Goal: Task Accomplishment & Management: Manage account settings

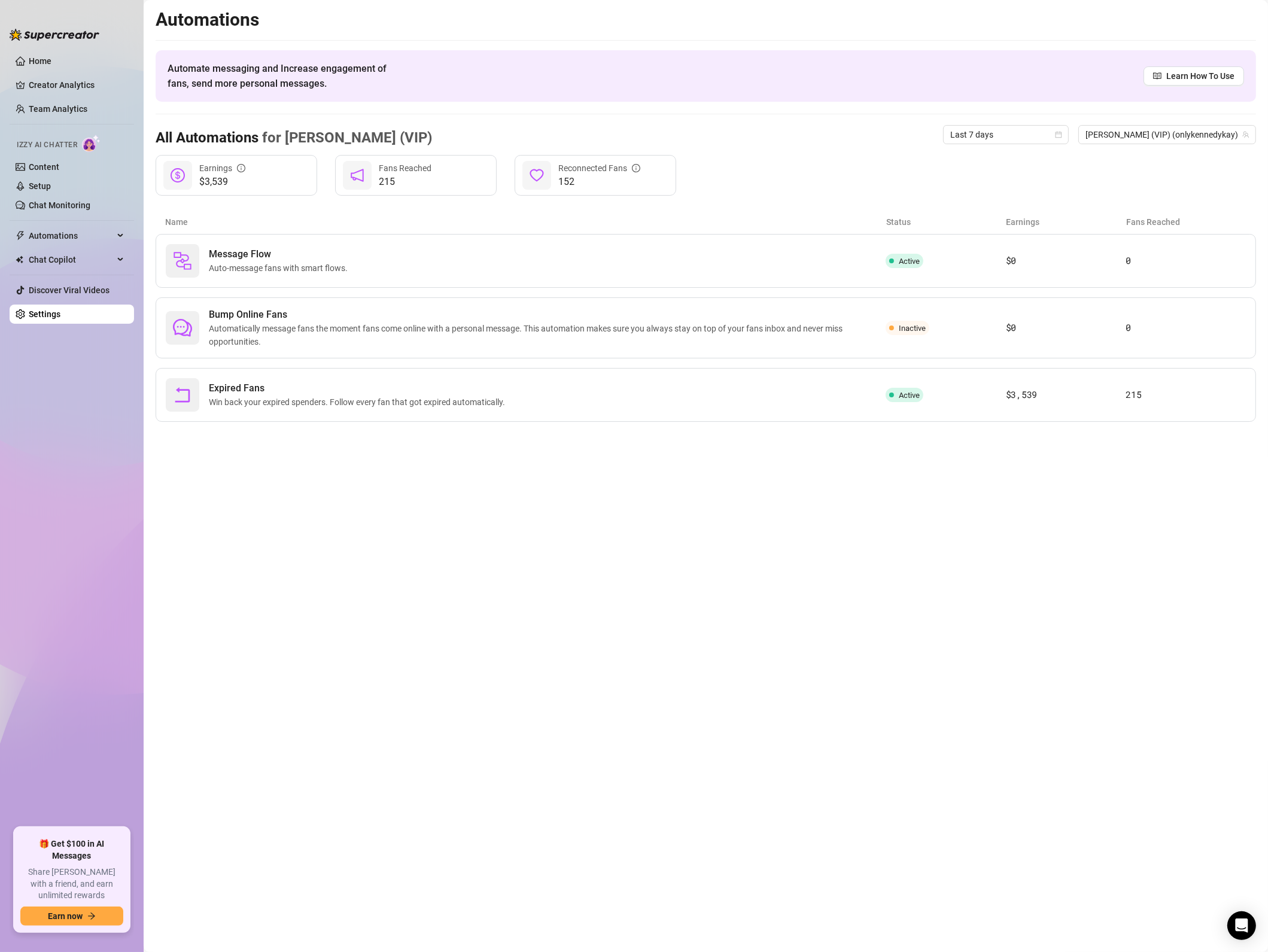
drag, startPoint x: 1013, startPoint y: 759, endPoint x: 1005, endPoint y: 758, distance: 8.1
click at [1013, 759] on main "Automations Automate messaging and Increase engagement of fans, send more perso…" at bounding box center [706, 476] width 1125 height 952
click at [224, 272] on span "Auto-message fans with smart flows." at bounding box center [280, 268] width 144 height 13
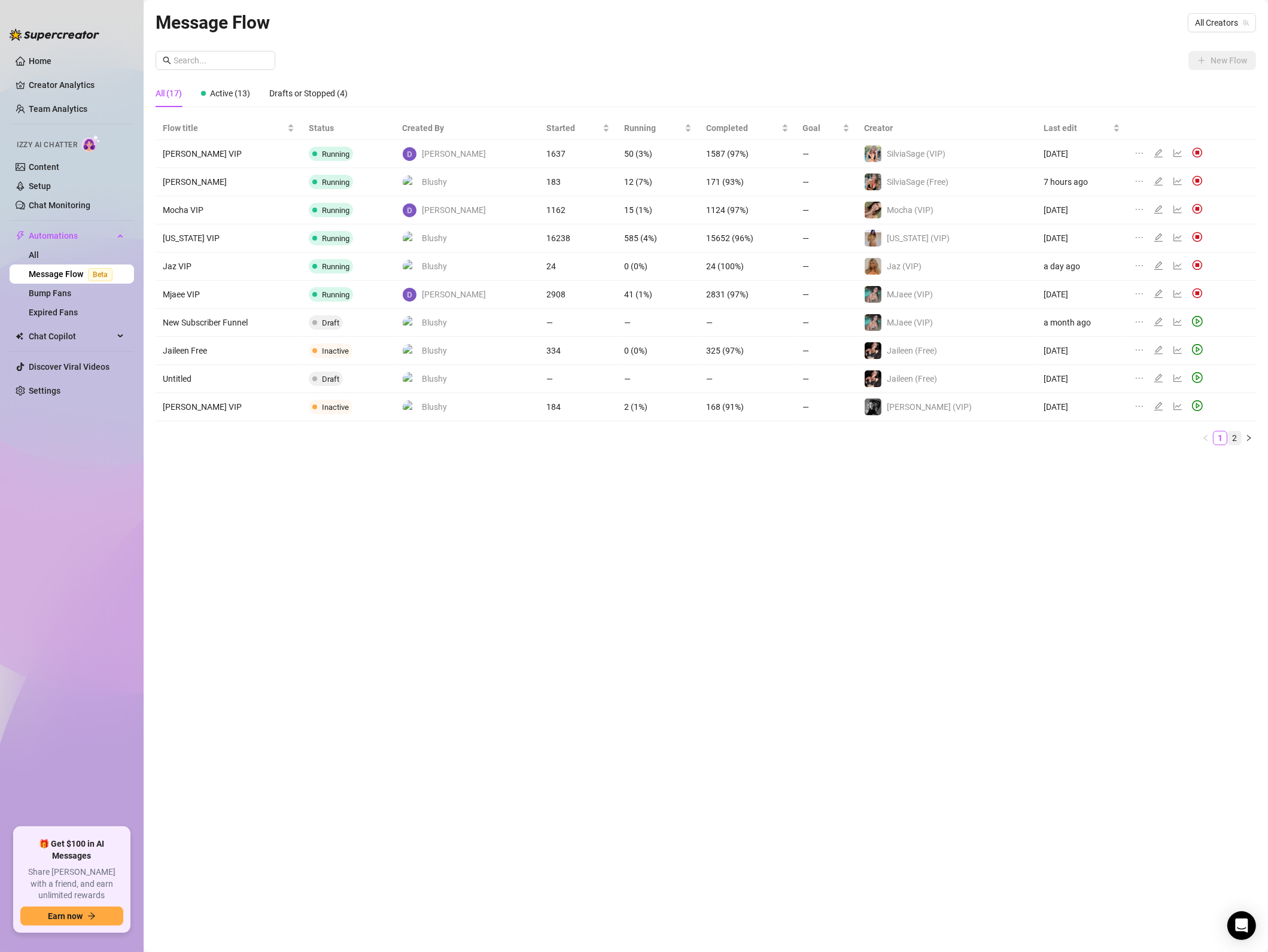
click at [1236, 441] on link "2" at bounding box center [1235, 438] width 13 height 13
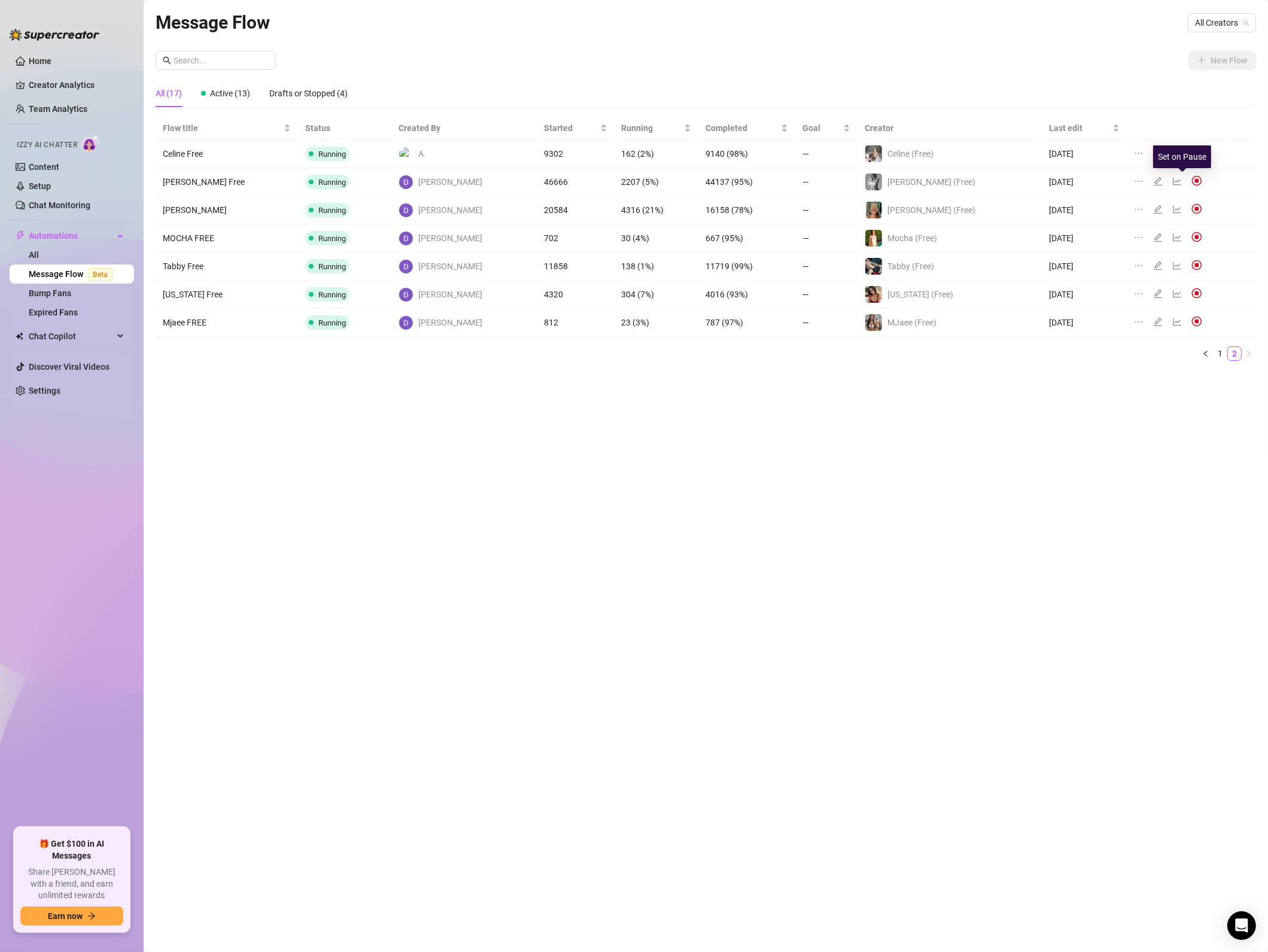
click at [1192, 184] on img at bounding box center [1197, 180] width 11 height 11
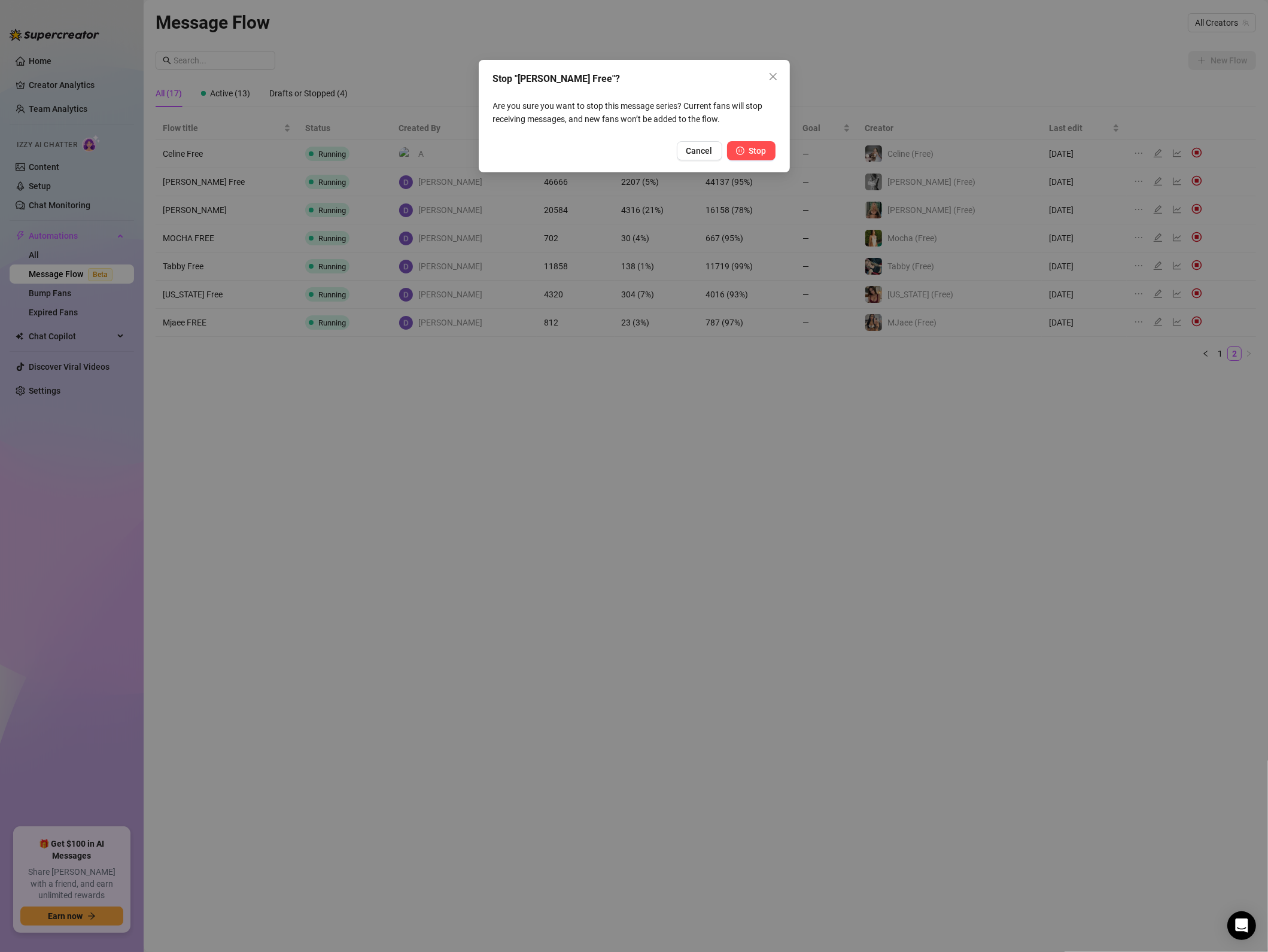
click at [746, 147] on button "Stop" at bounding box center [751, 151] width 49 height 19
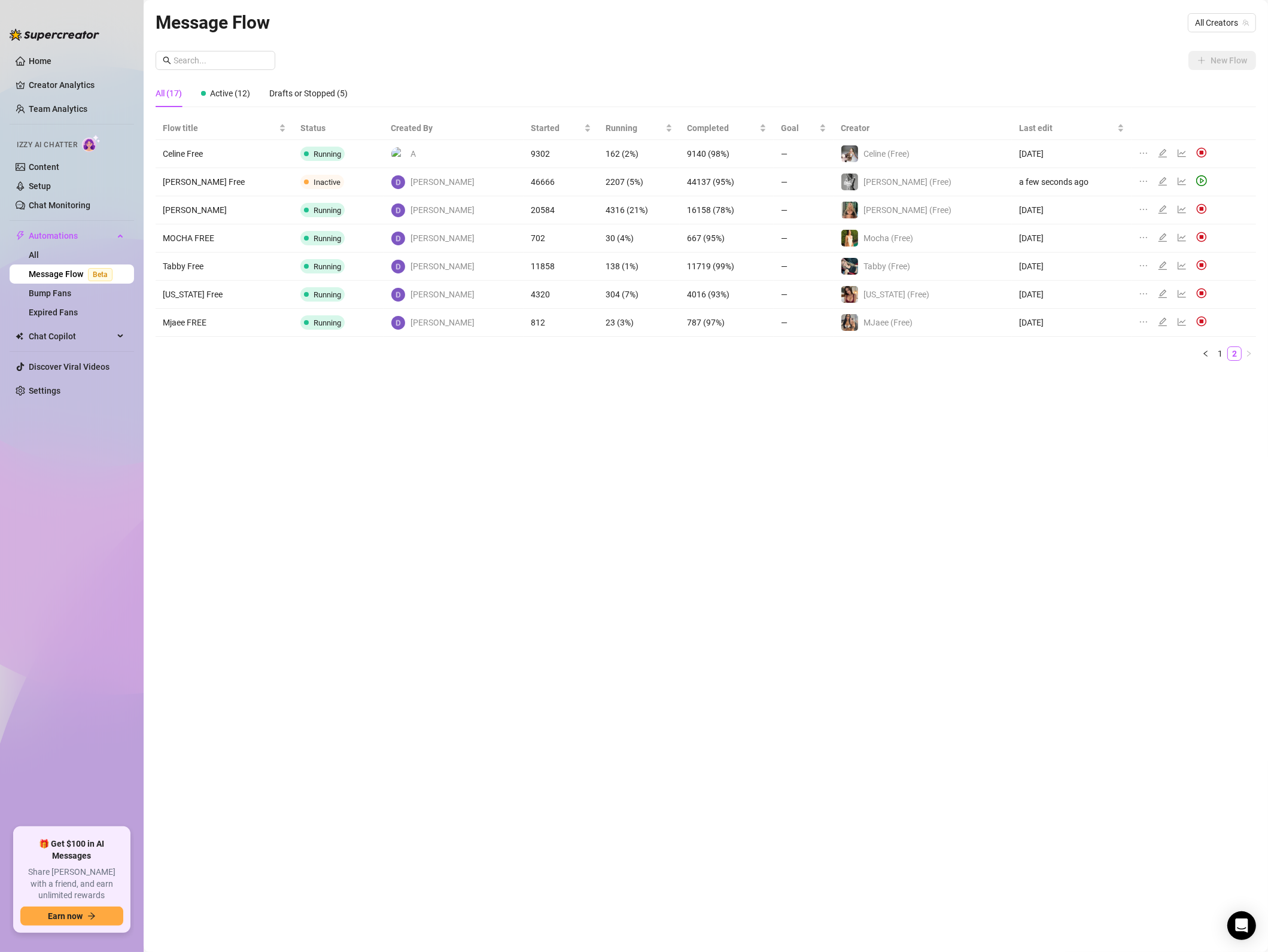
click at [1114, 600] on div "Message Flow All Creators New Flow All (17) Active (12) Drafts or Stopped (5) F…" at bounding box center [706, 462] width 1101 height 908
click at [873, 562] on div "Message Flow All Creators New Flow All (17) Active (12) Drafts or Stopped (5) F…" at bounding box center [706, 462] width 1101 height 908
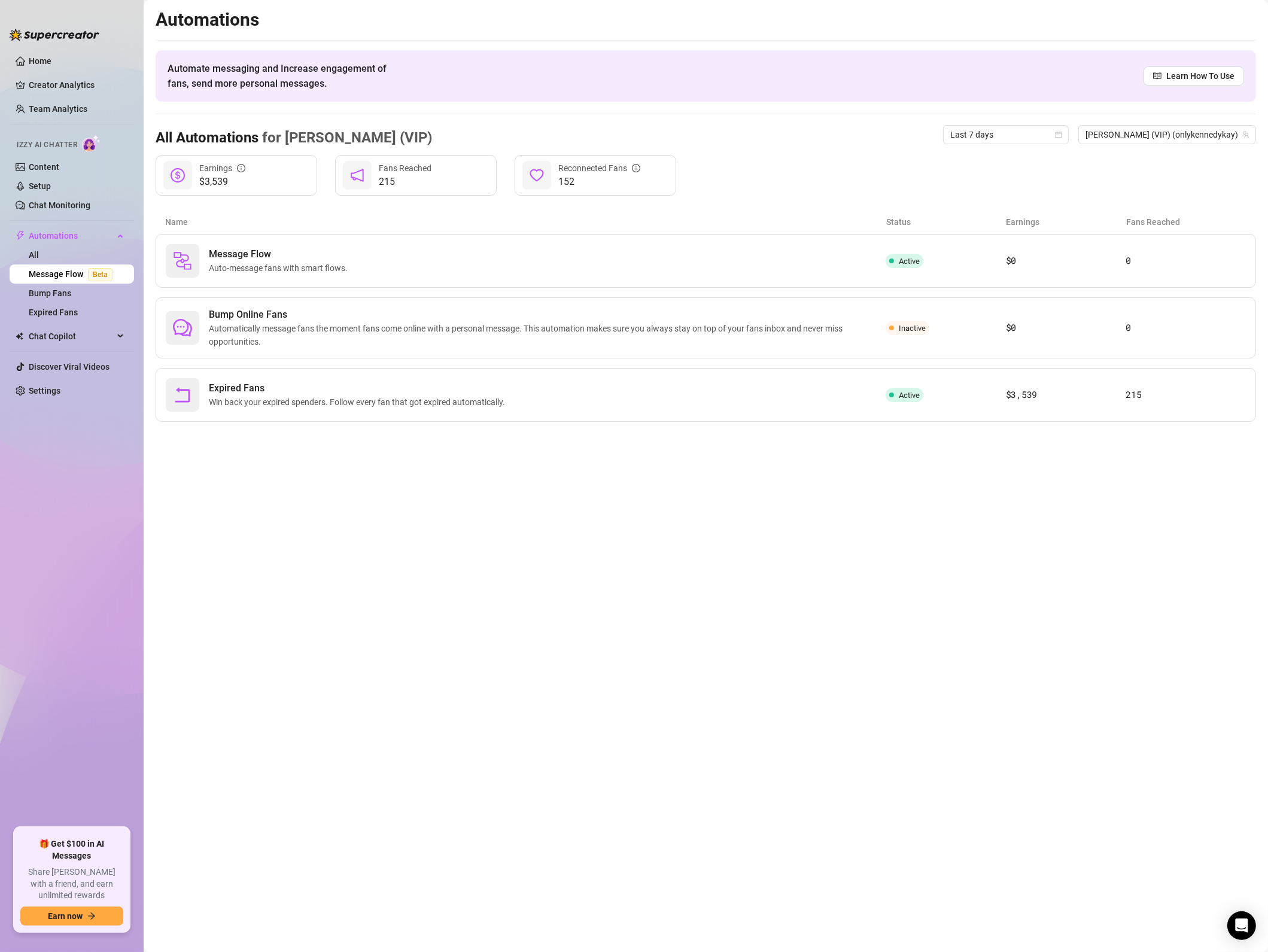
click at [683, 693] on main "Automations Automate messaging and Increase engagement of fans, send more perso…" at bounding box center [706, 476] width 1125 height 952
click at [256, 268] on span "Auto-message fans with smart flows." at bounding box center [280, 268] width 144 height 13
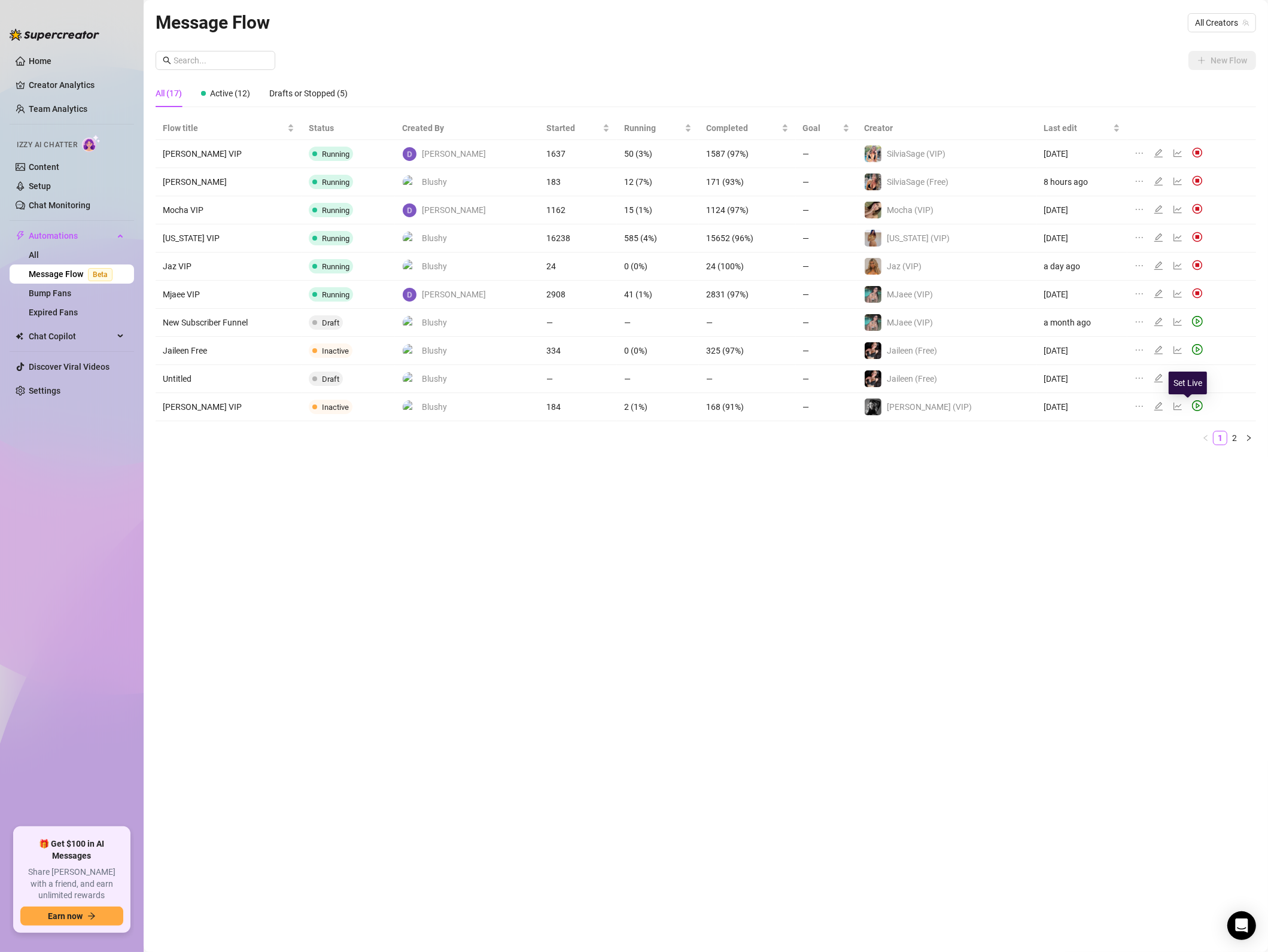
click at [1192, 407] on icon "play-circle" at bounding box center [1197, 406] width 11 height 11
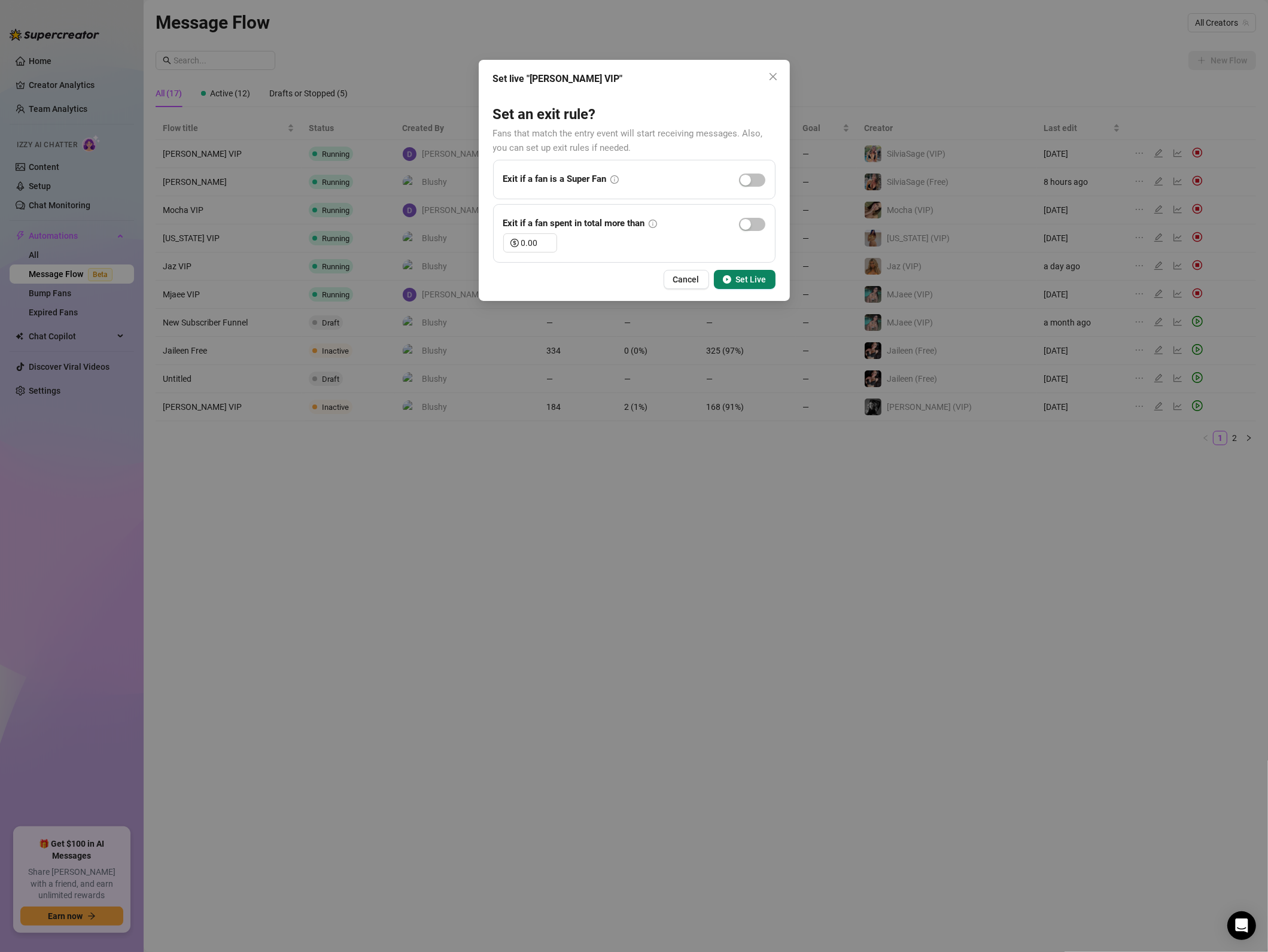
click at [750, 280] on span "Set Live" at bounding box center [751, 279] width 30 height 10
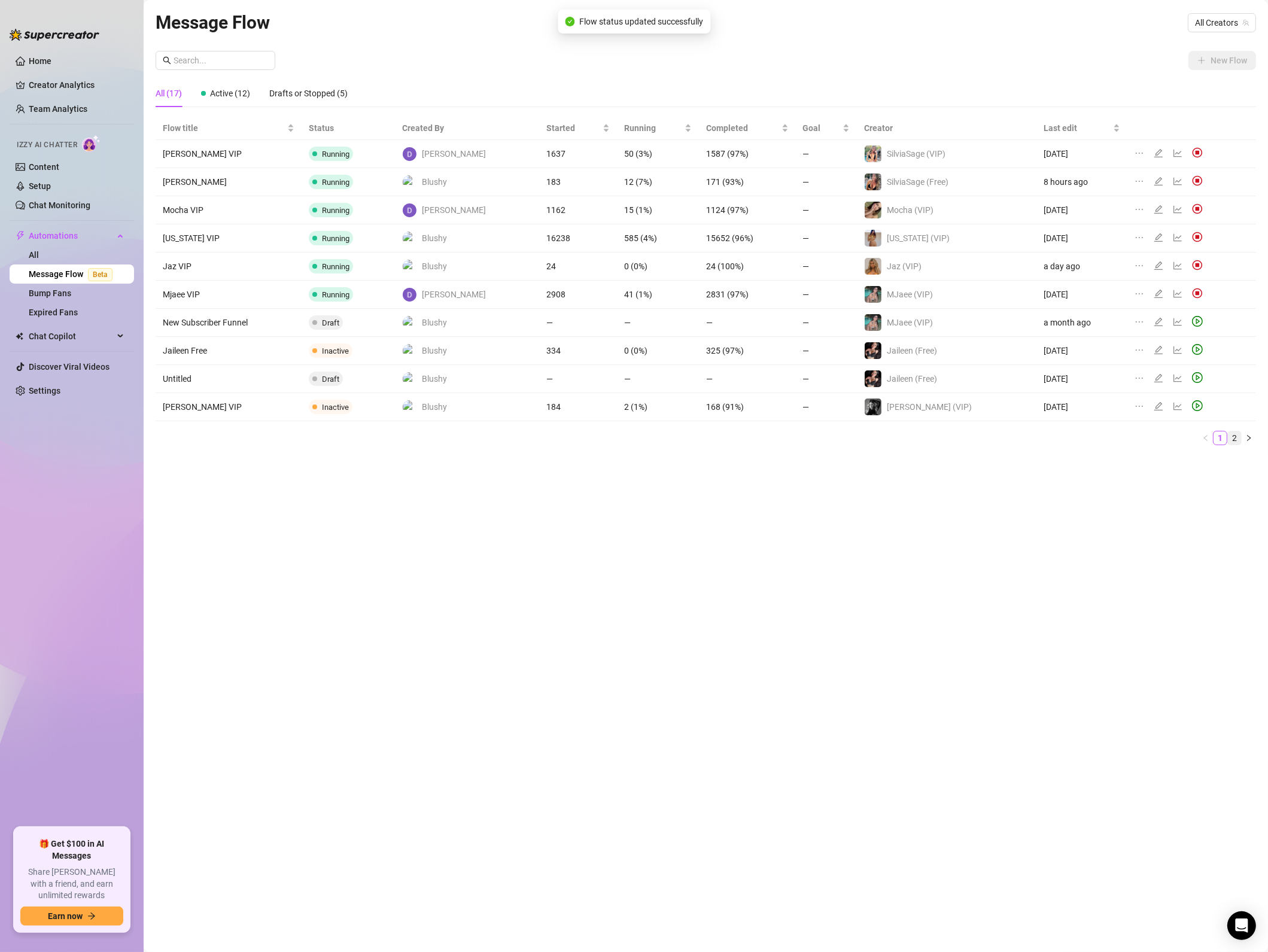
click at [1236, 441] on link "2" at bounding box center [1235, 438] width 13 height 13
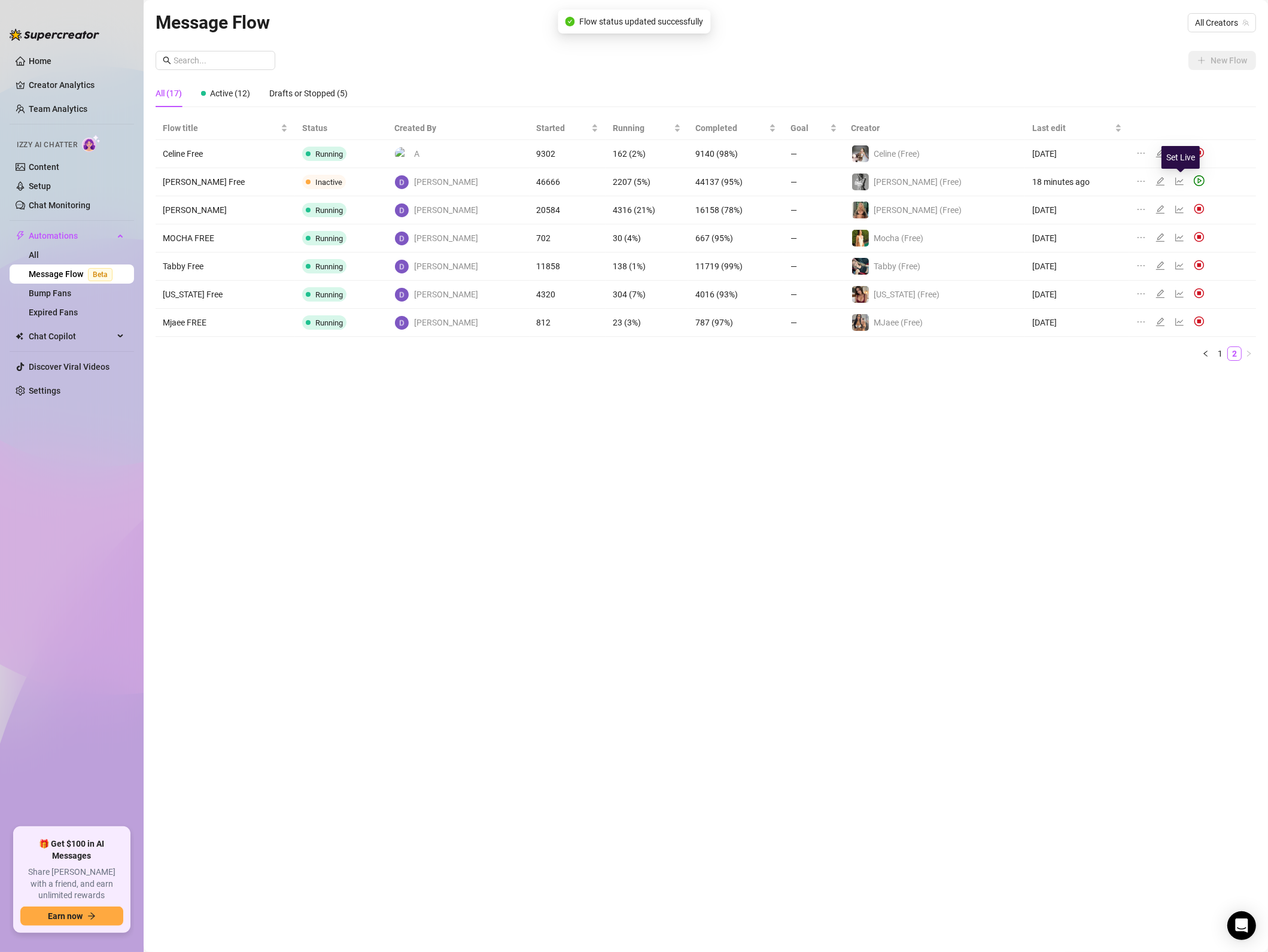
click at [1194, 183] on icon "play-circle" at bounding box center [1200, 180] width 11 height 11
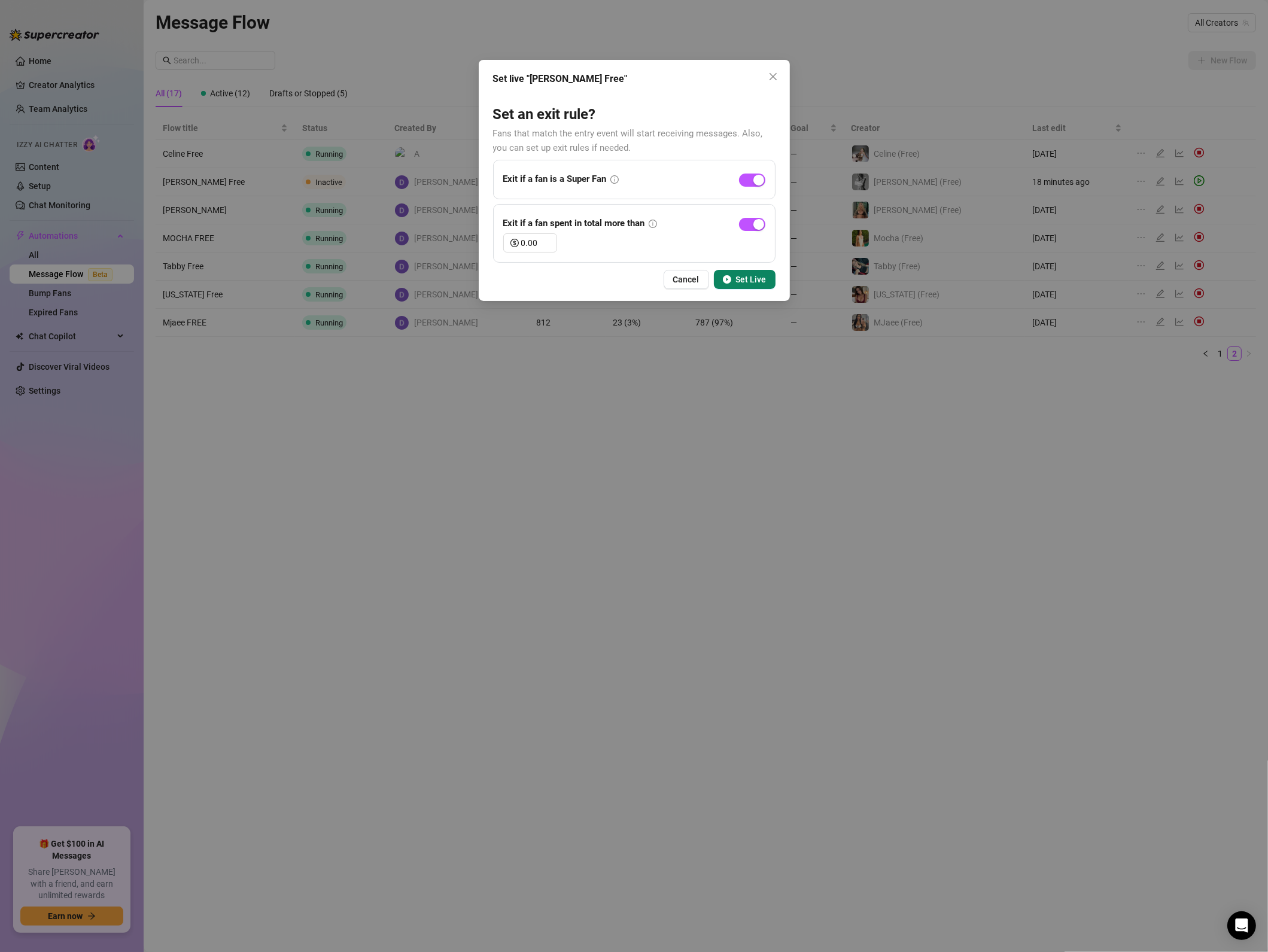
click at [740, 280] on span "Set Live" at bounding box center [751, 279] width 30 height 10
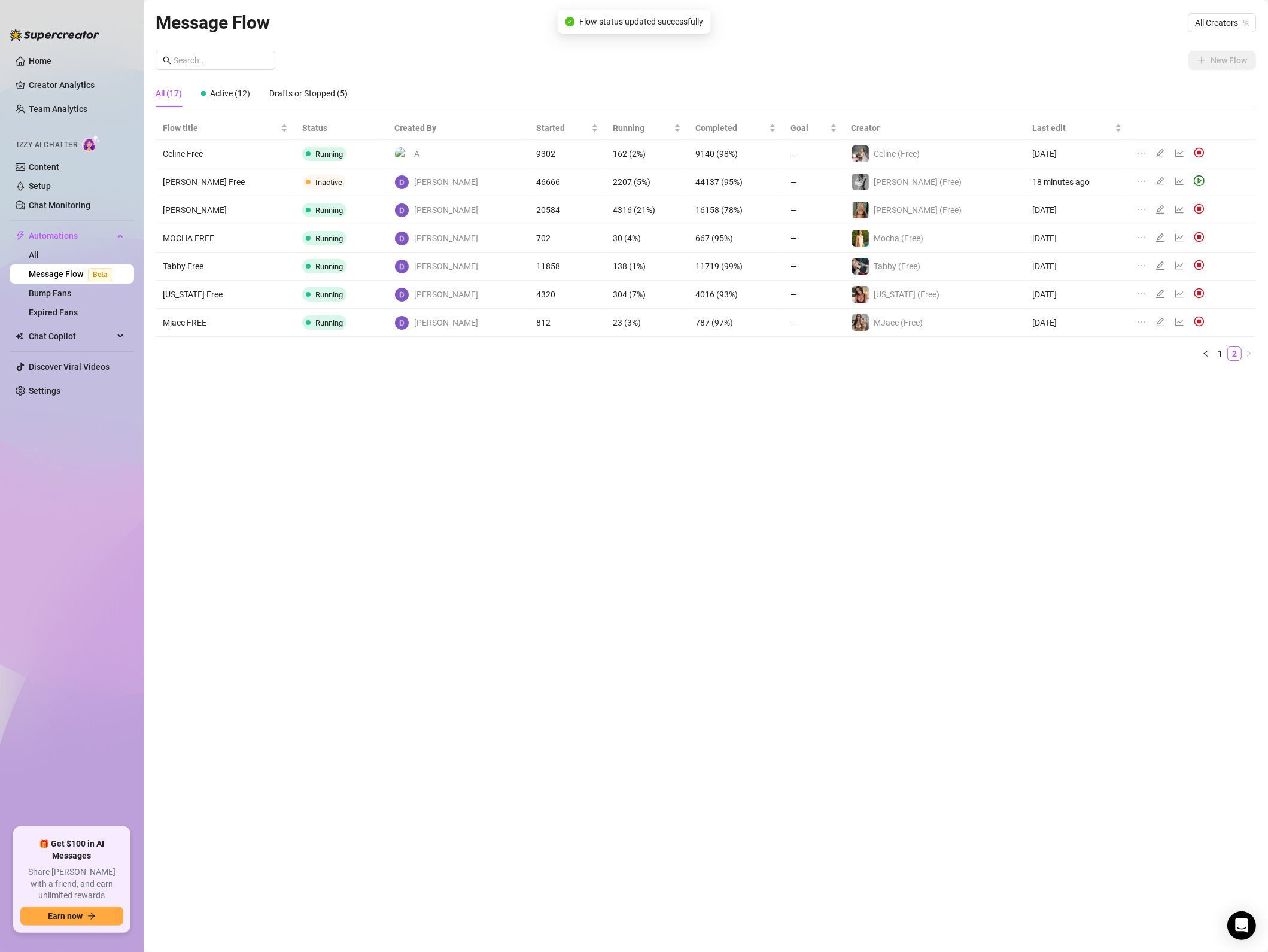
click at [457, 619] on div "Message Flow All Creators New Flow All (17) Active (12) Drafts or Stopped (5) F…" at bounding box center [706, 462] width 1101 height 908
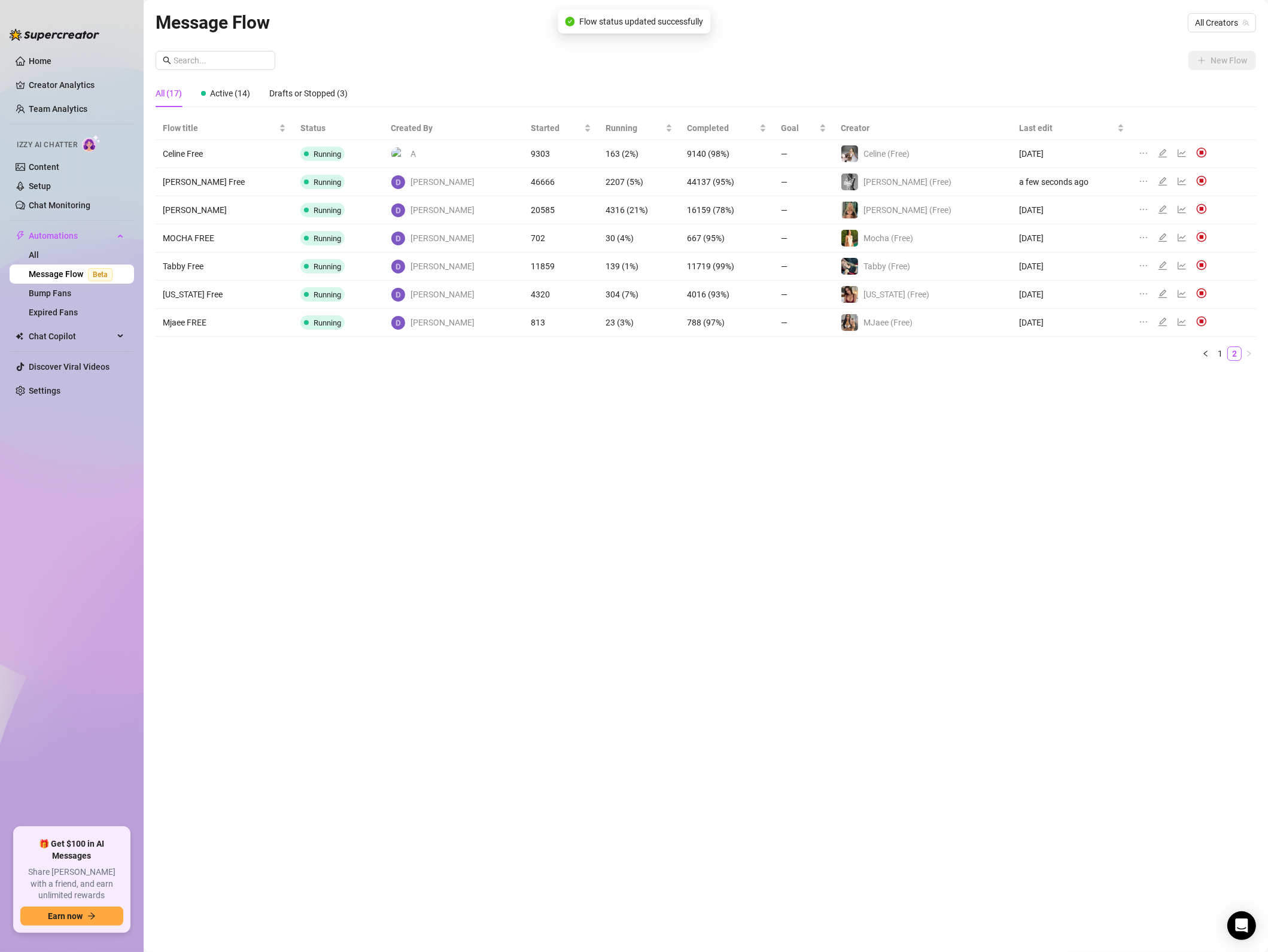
click at [648, 673] on div "Message Flow All Creators New Flow All (17) Active (14) Drafts or Stopped (3) F…" at bounding box center [706, 462] width 1101 height 908
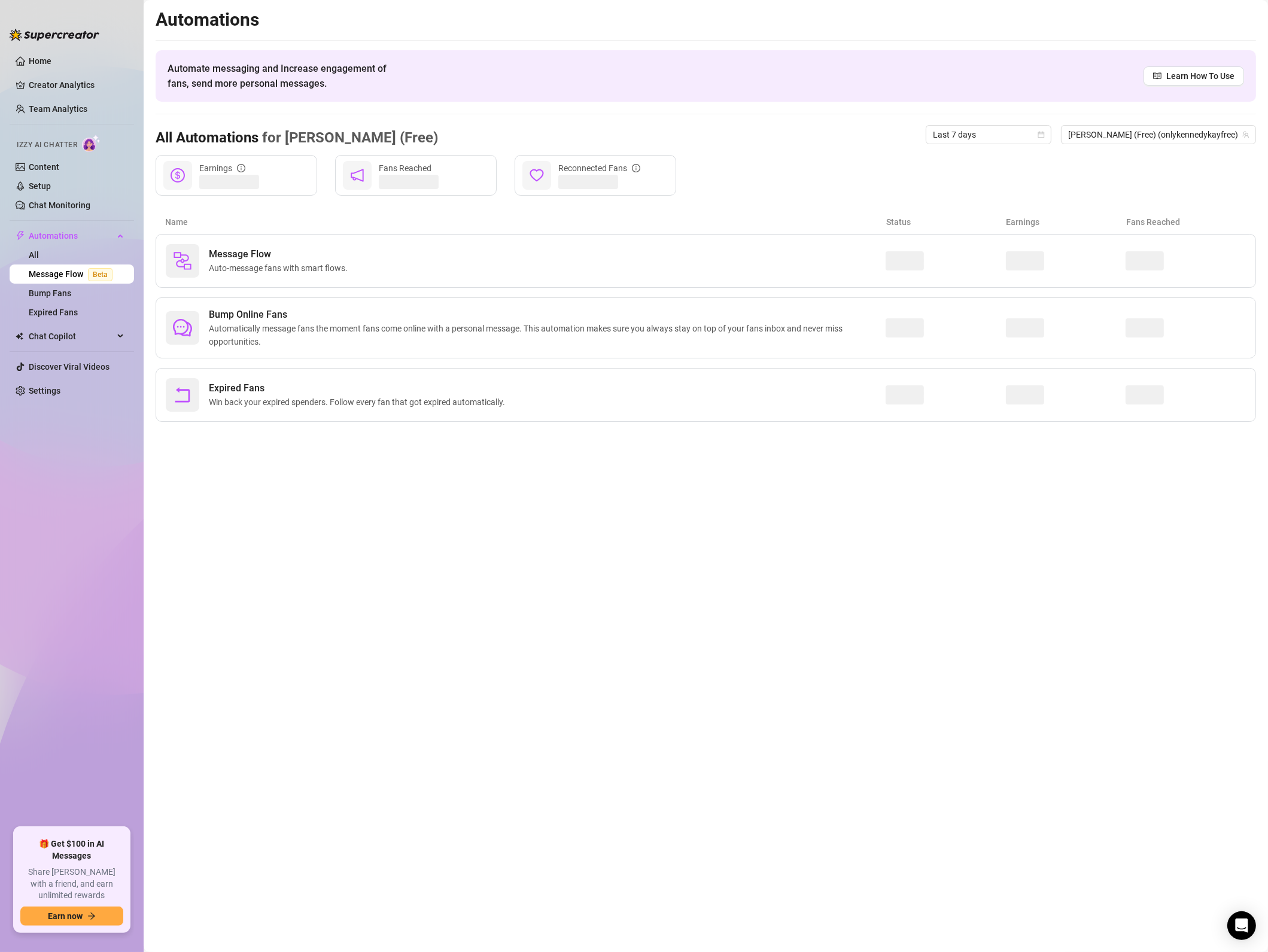
click at [871, 684] on main "Automations Automate messaging and Increase engagement of fans, send more perso…" at bounding box center [706, 476] width 1125 height 952
click at [234, 253] on span "Message Flow" at bounding box center [280, 254] width 144 height 14
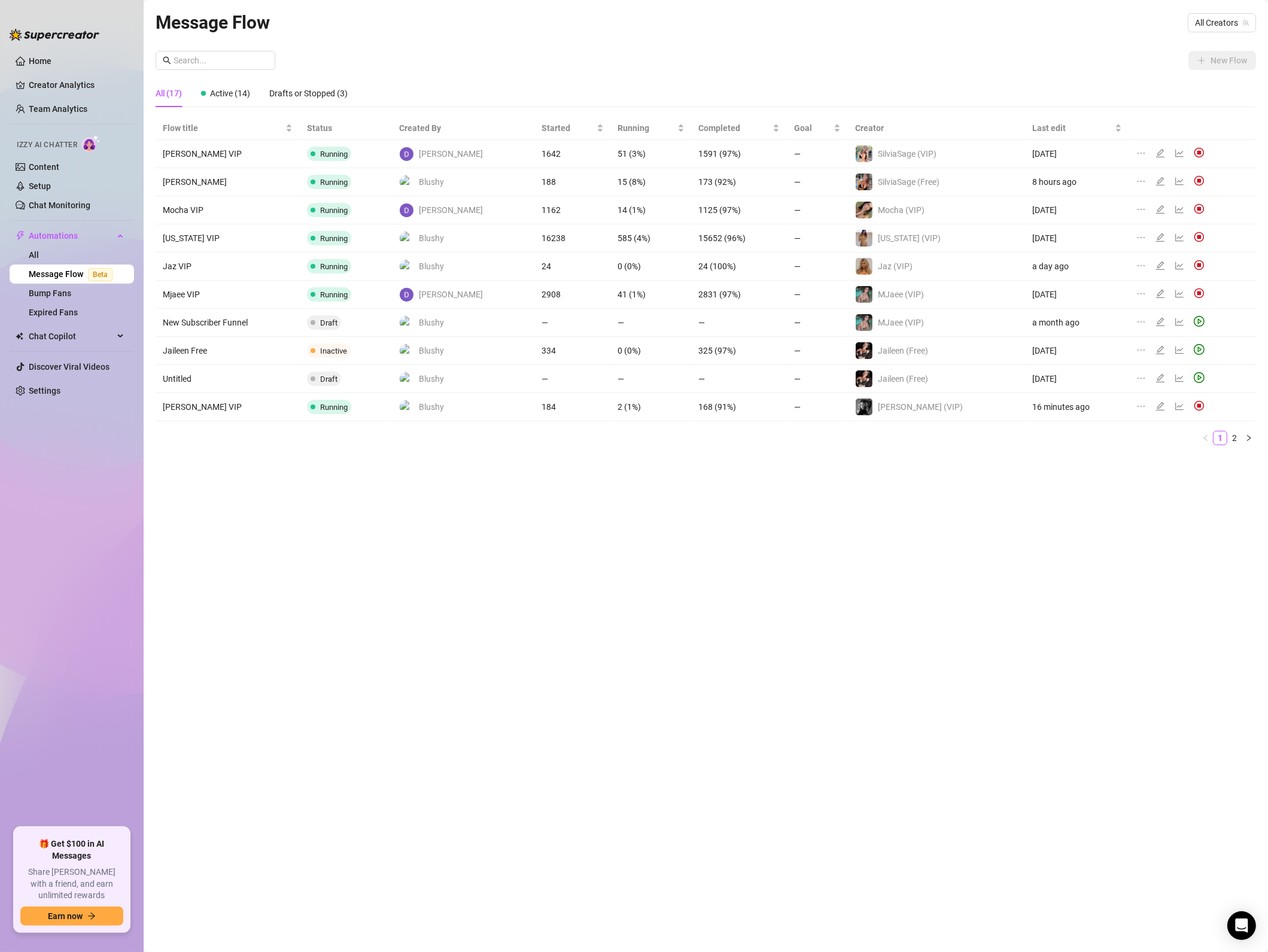
click at [841, 677] on div "Message Flow All Creators New Flow All (17) Active (14) Drafts or Stopped (3) F…" at bounding box center [706, 462] width 1101 height 908
click at [756, 734] on div "Message Flow All Creators New Flow All (17) Active (14) Drafts or Stopped (3) F…" at bounding box center [706, 462] width 1101 height 908
